Goal: Information Seeking & Learning: Learn about a topic

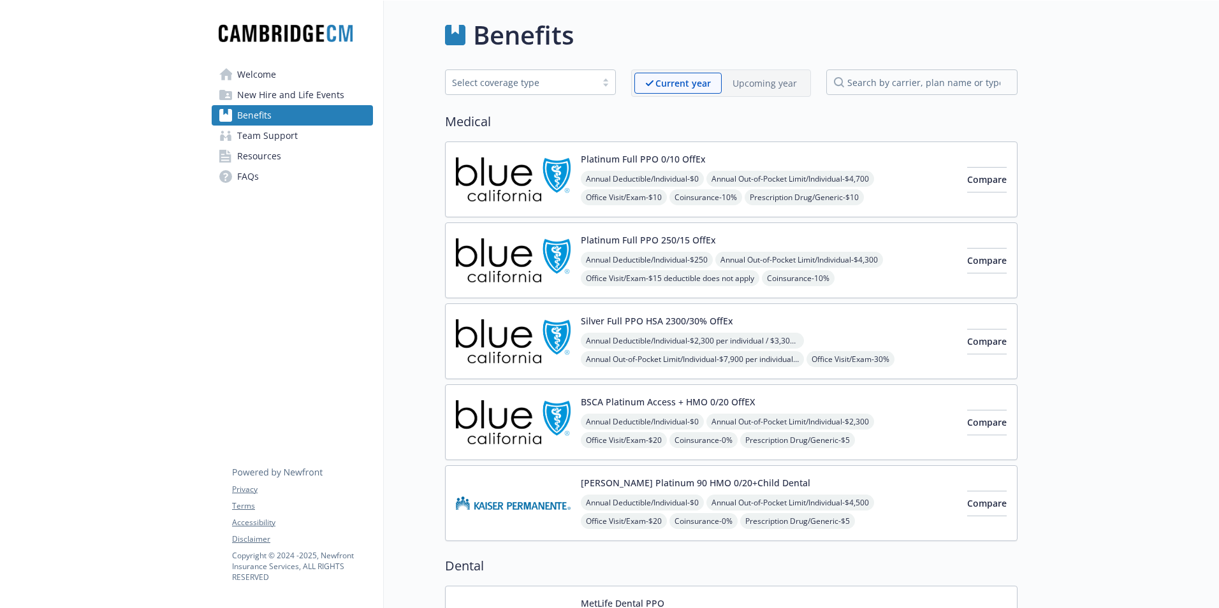
click at [259, 78] on span "Welcome" at bounding box center [256, 74] width 39 height 20
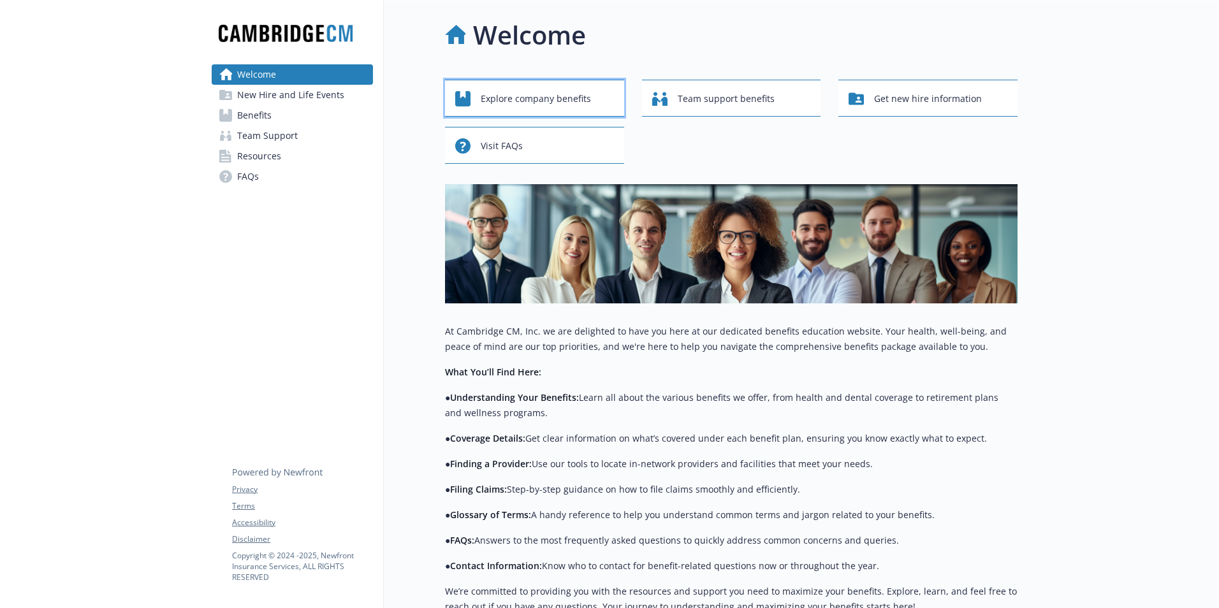
click at [558, 101] on span "Explore company benefits" at bounding box center [536, 99] width 110 height 24
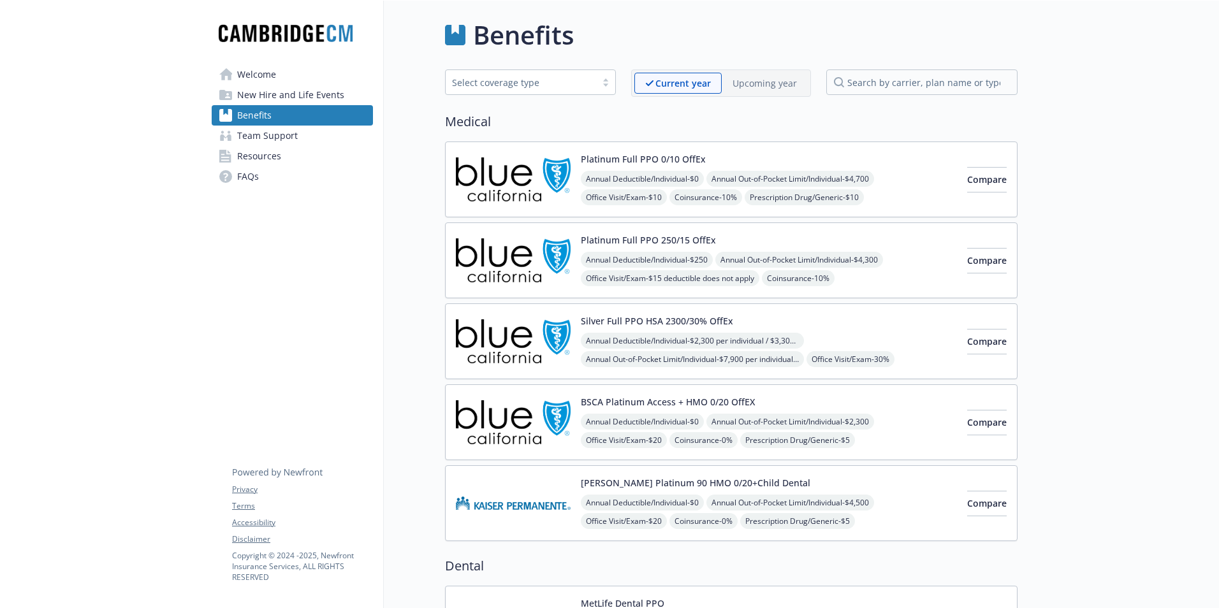
click at [276, 96] on span "New Hire and Life Events" at bounding box center [290, 95] width 107 height 20
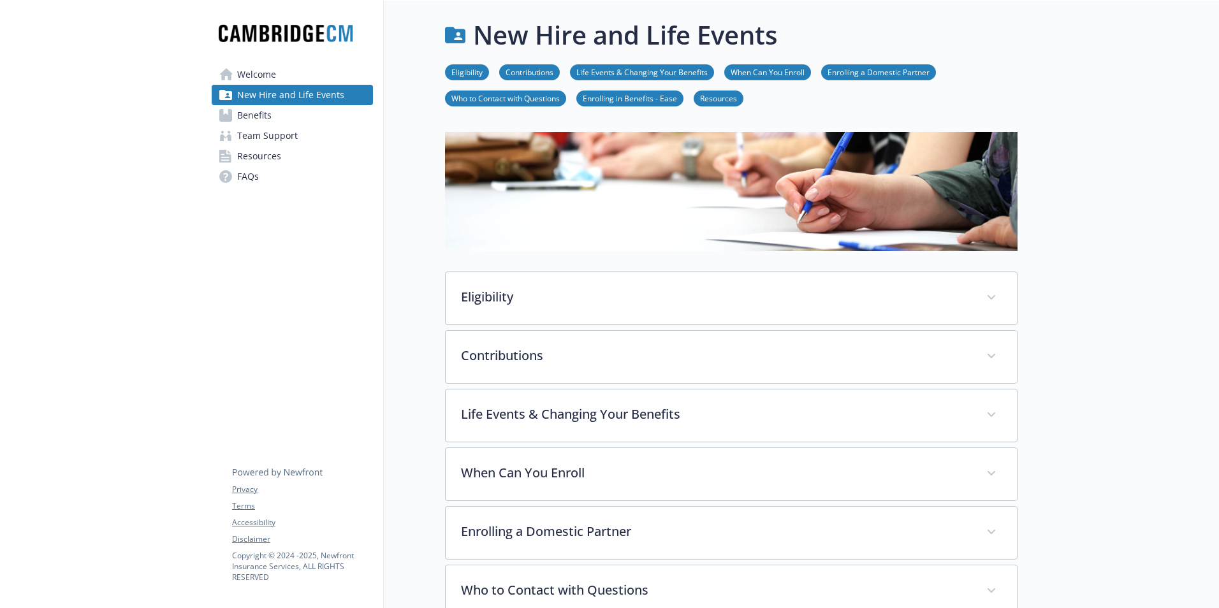
click at [257, 69] on span "Welcome" at bounding box center [256, 74] width 39 height 20
